Goal: Find specific page/section: Find specific page/section

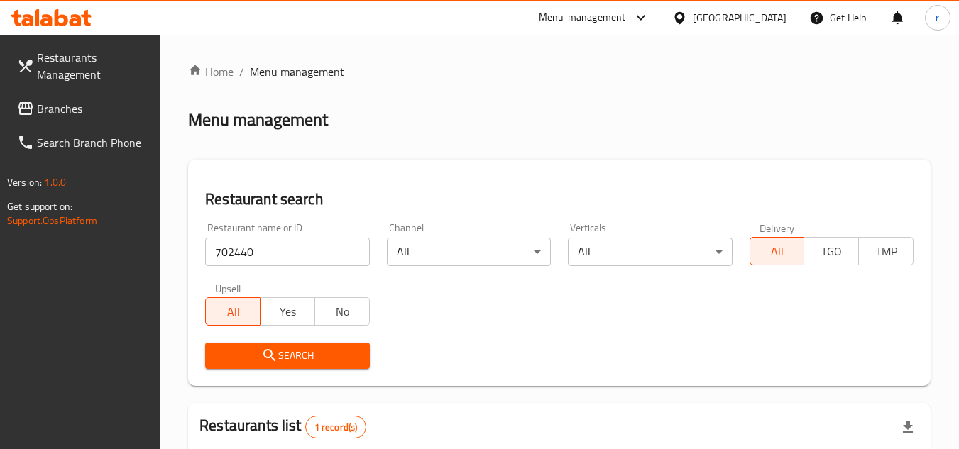
scroll to position [184, 0]
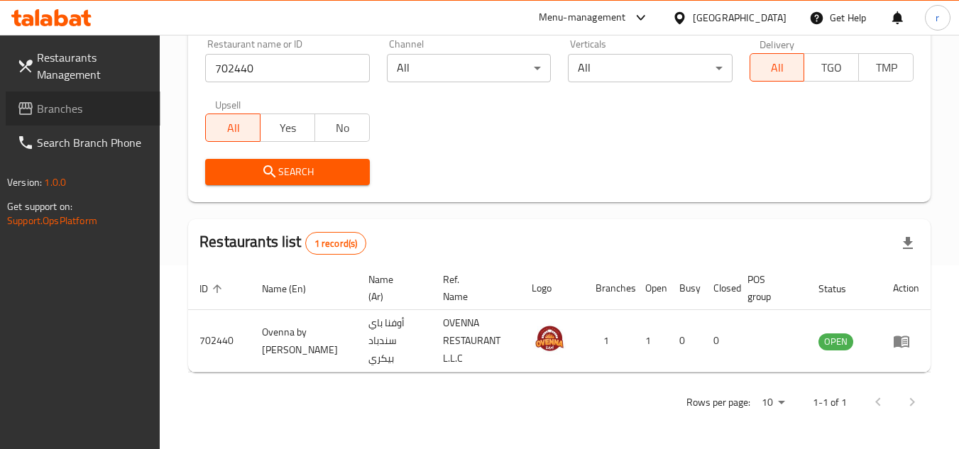
click at [55, 110] on span "Branches" at bounding box center [93, 108] width 112 height 17
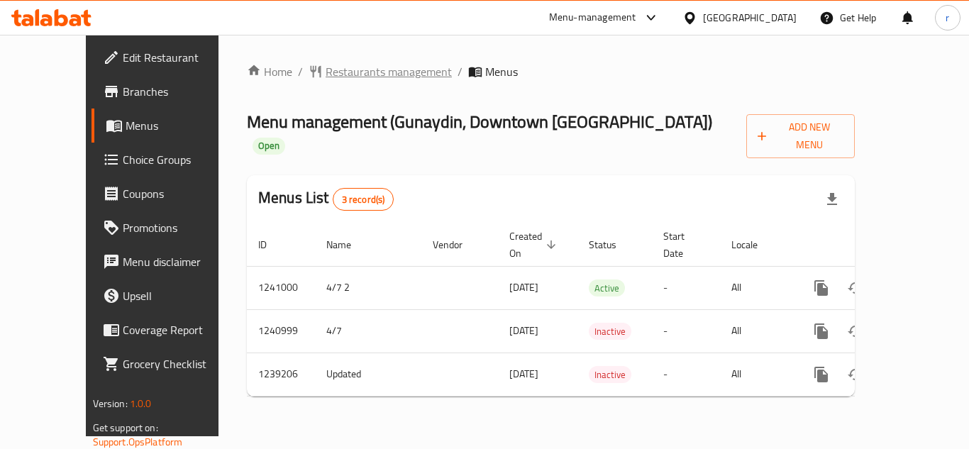
click at [326, 74] on span "Restaurants management" at bounding box center [389, 71] width 126 height 17
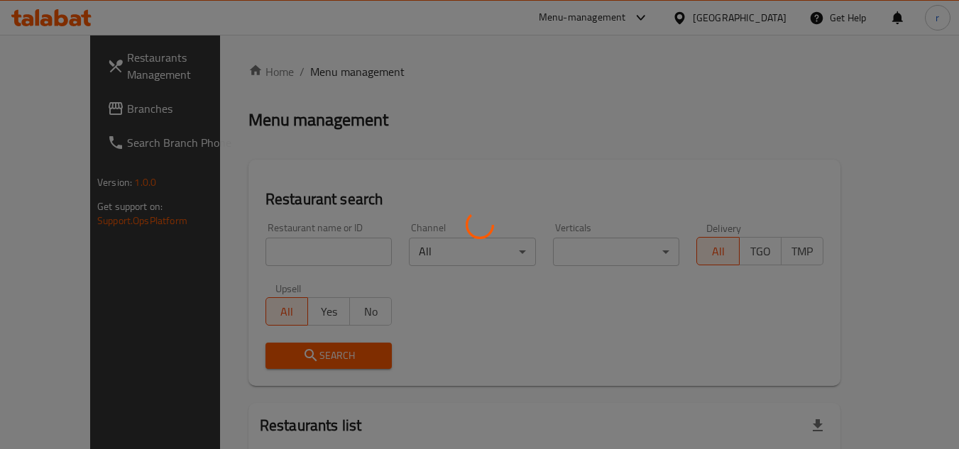
click at [260, 236] on div at bounding box center [479, 224] width 959 height 449
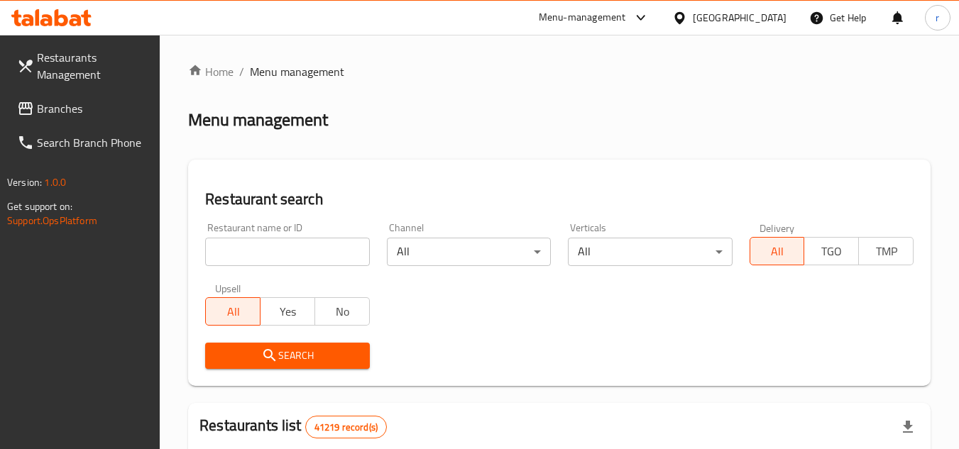
click at [269, 256] on div at bounding box center [479, 224] width 959 height 449
click at [269, 256] on input "search" at bounding box center [287, 252] width 164 height 28
paste input "679555"
type input "679555"
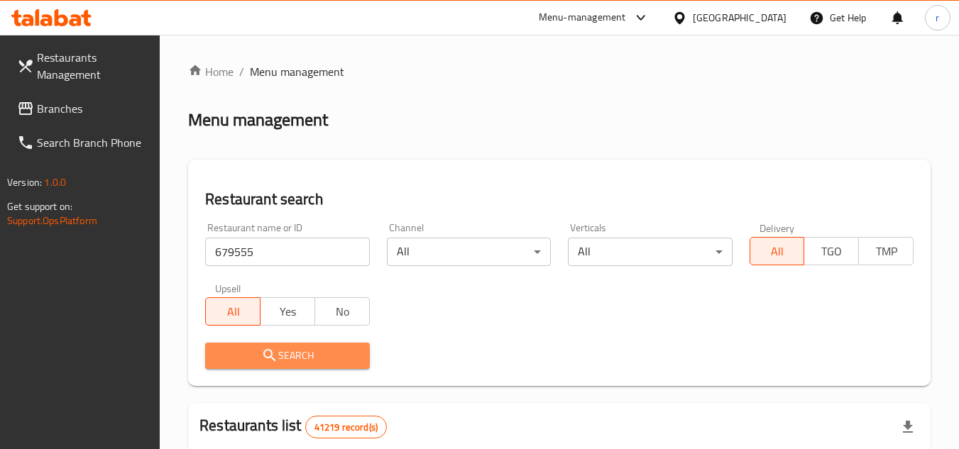
click at [255, 348] on span "Search" at bounding box center [286, 356] width 141 height 18
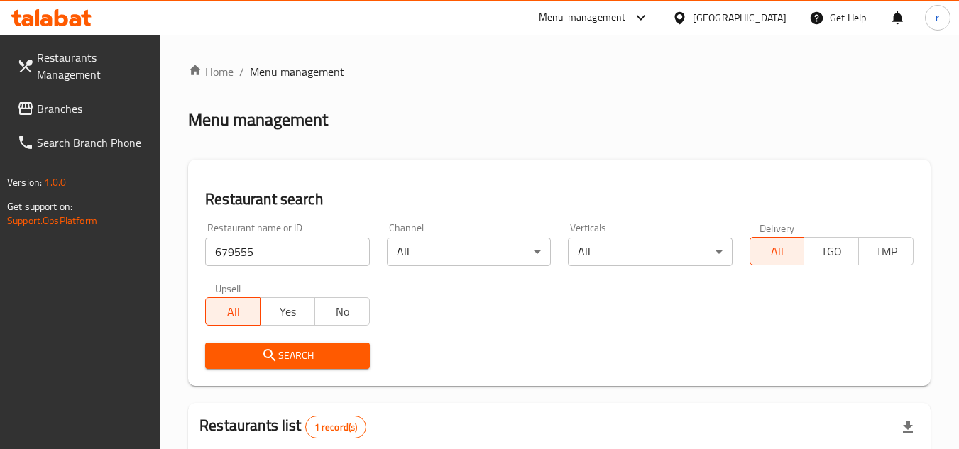
scroll to position [184, 0]
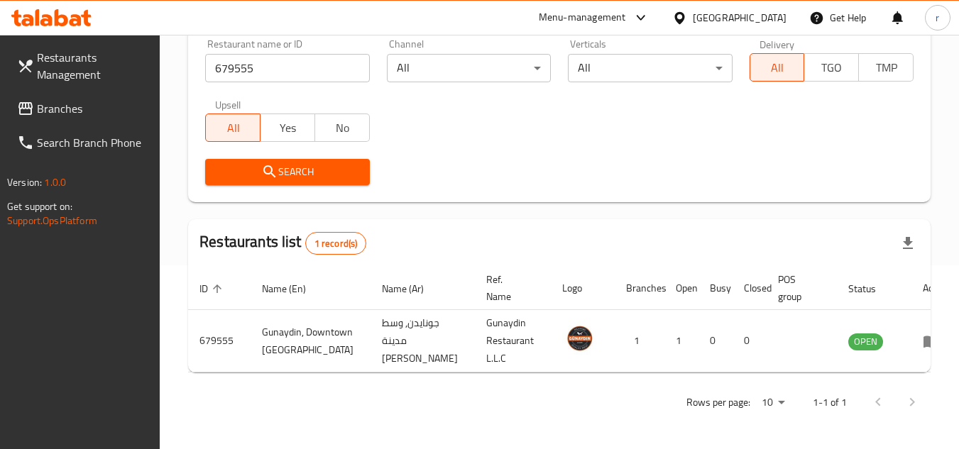
click at [55, 112] on span "Branches" at bounding box center [93, 108] width 112 height 17
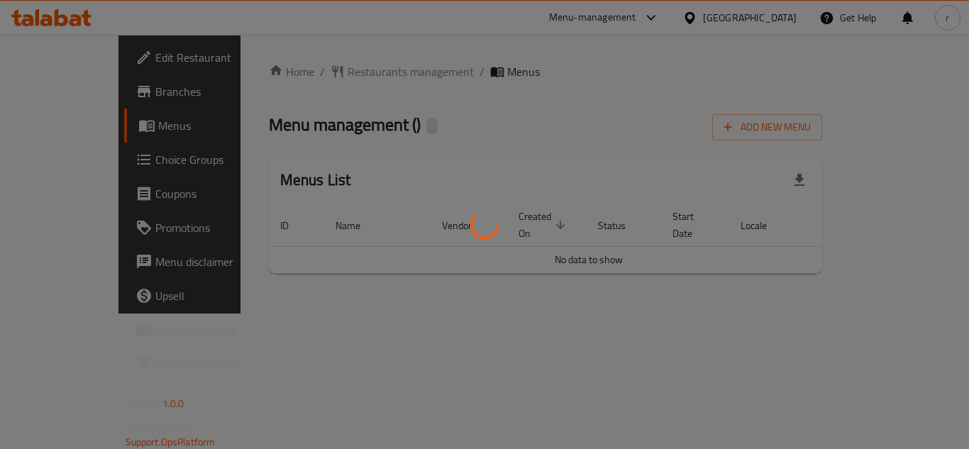
click at [357, 77] on div at bounding box center [484, 224] width 969 height 449
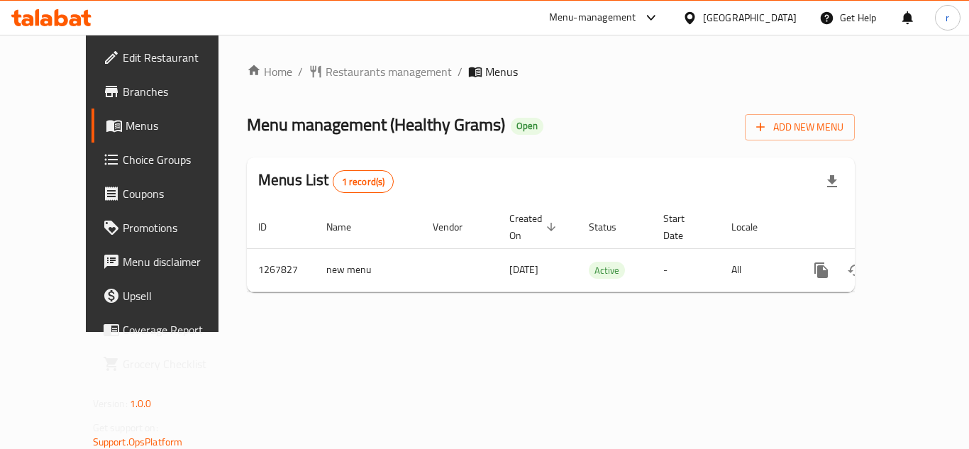
click at [353, 70] on span "Restaurants management" at bounding box center [389, 71] width 126 height 17
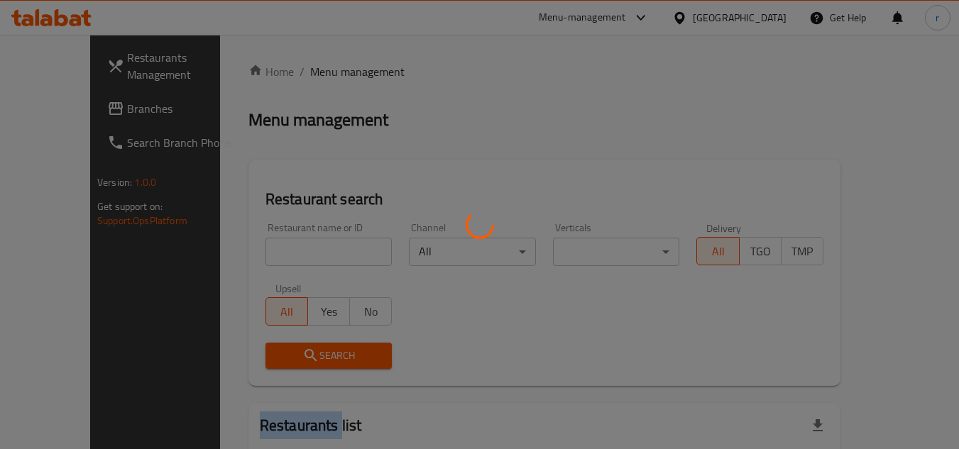
click at [353, 70] on div at bounding box center [479, 224] width 959 height 449
click at [301, 248] on div at bounding box center [479, 224] width 959 height 449
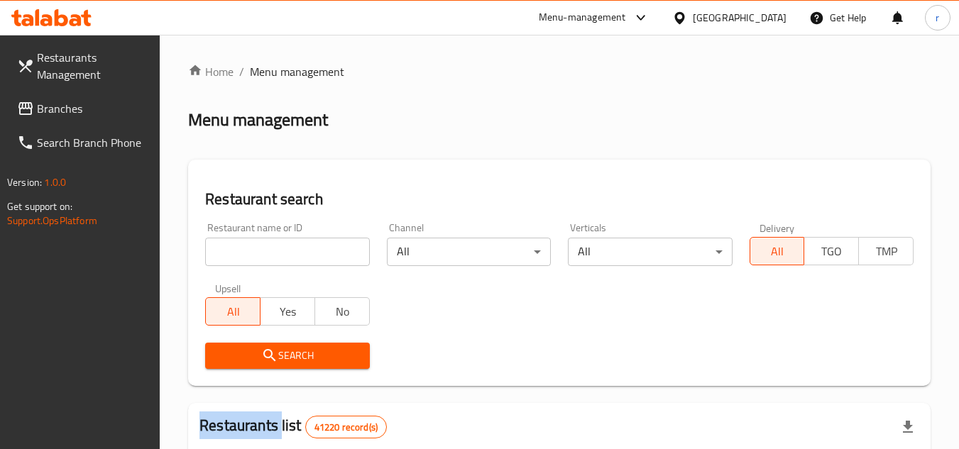
scroll to position [71, 0]
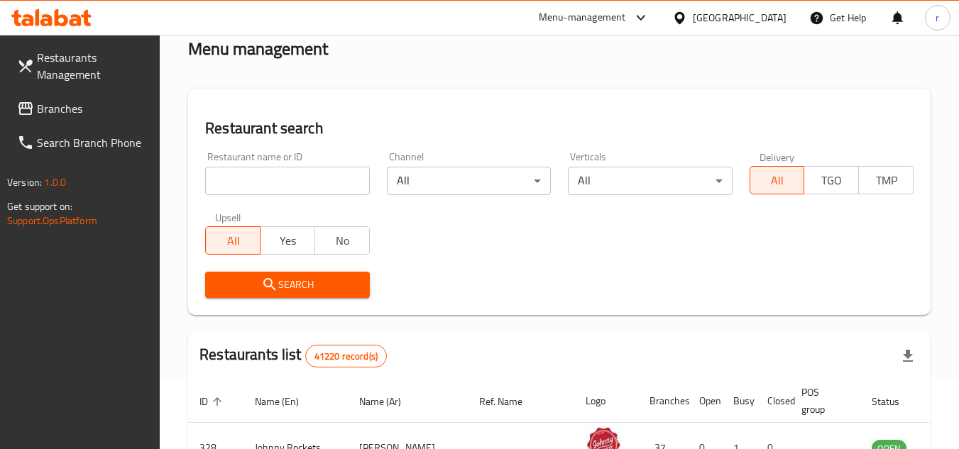
click at [327, 174] on input "search" at bounding box center [287, 181] width 164 height 28
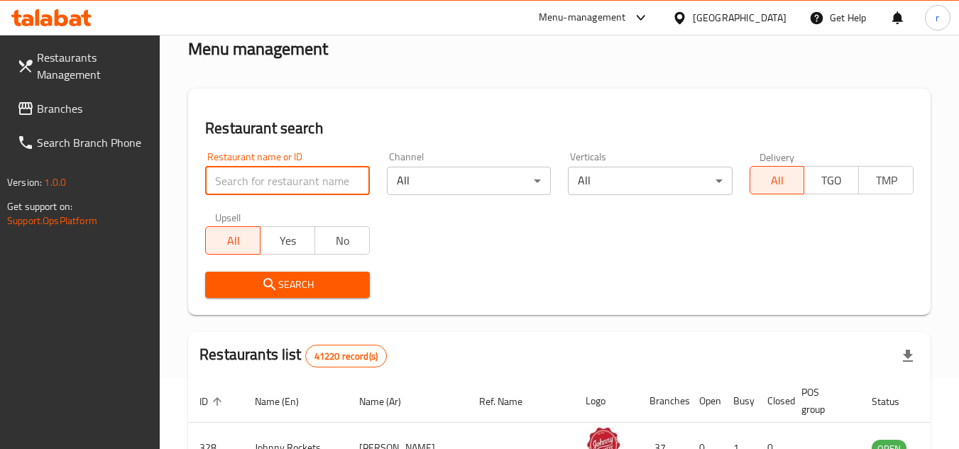
paste input "687818"
type input "687818"
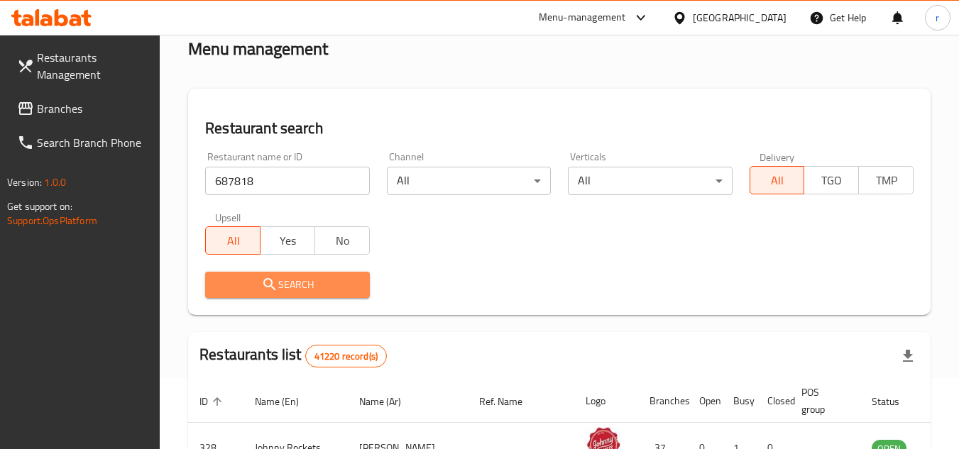
click at [256, 289] on span "Search" at bounding box center [286, 285] width 141 height 18
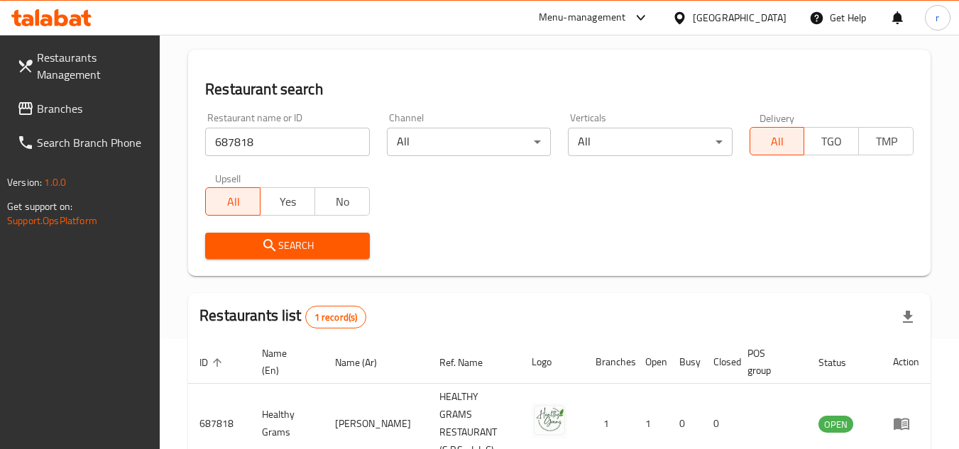
scroll to position [184, 0]
